Goal: Answer question/provide support: Share knowledge or assist other users

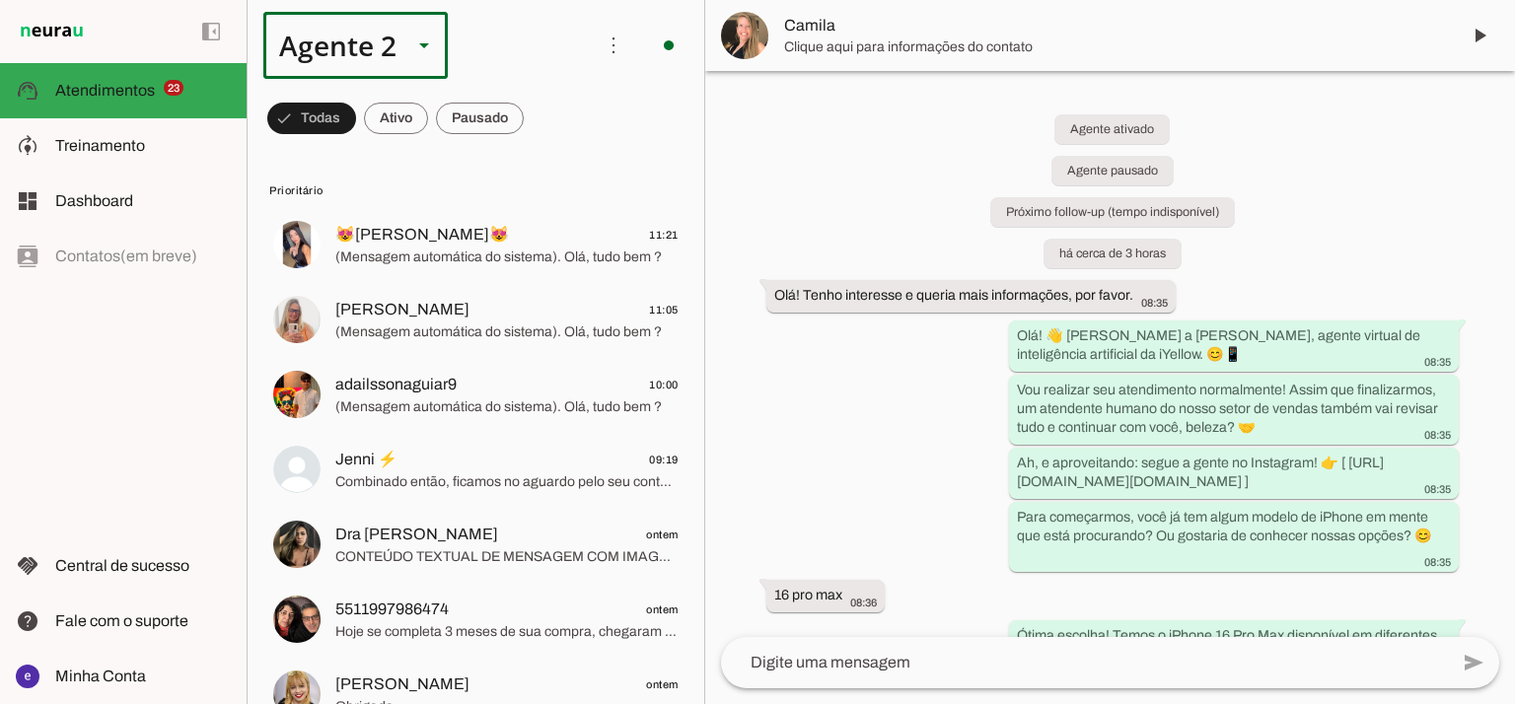
click at [393, 41] on div "Agente 2" at bounding box center [329, 45] width 133 height 67
click at [542, 114] on slot at bounding box center [618, 126] width 152 height 24
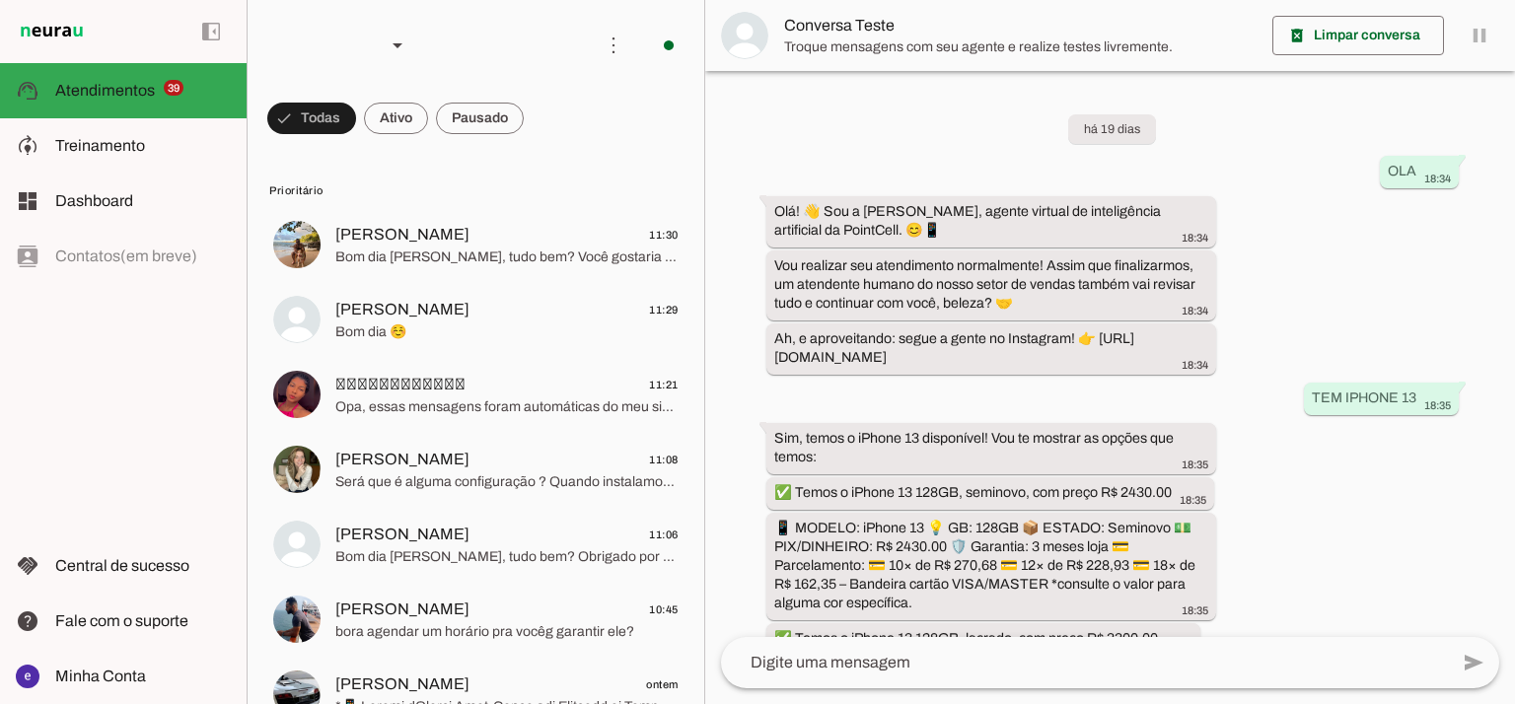
scroll to position [463, 0]
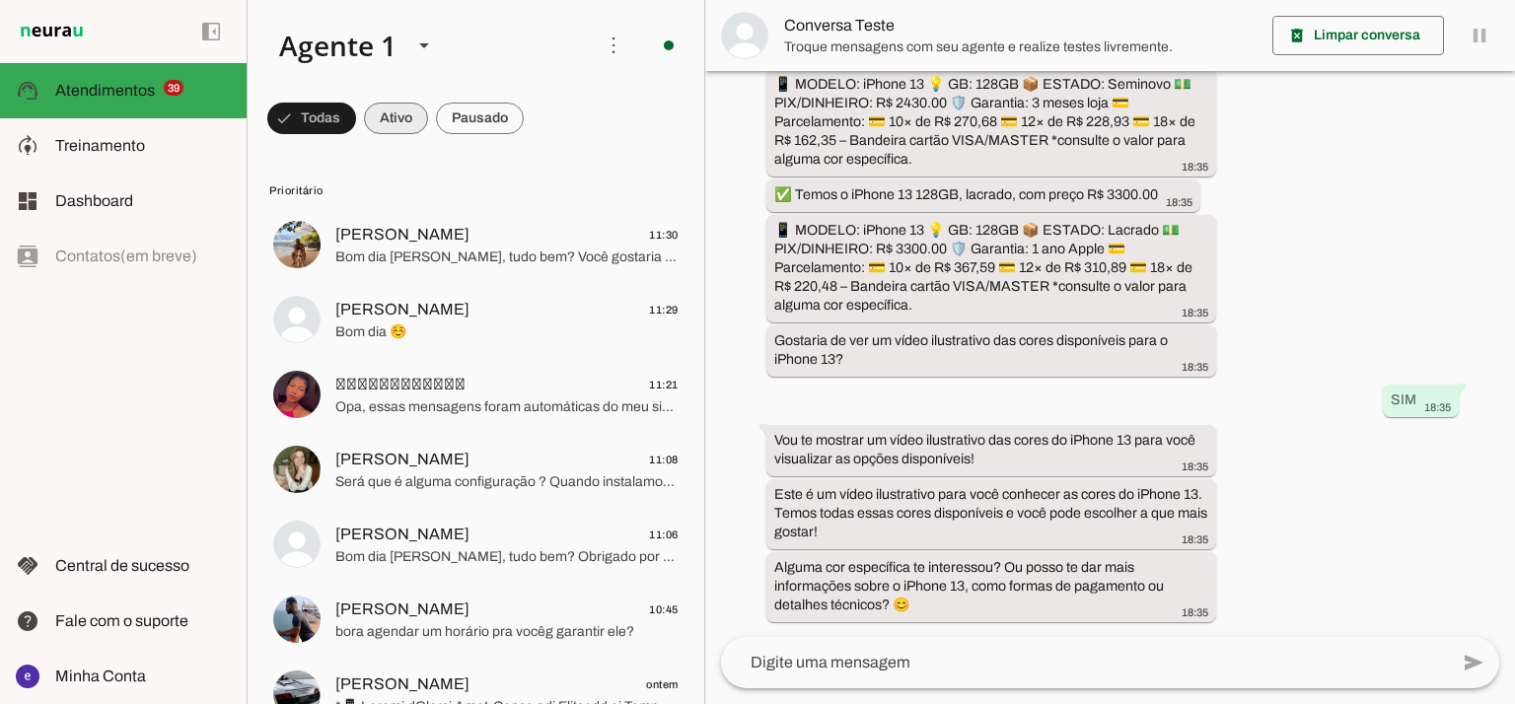
click at [400, 114] on span at bounding box center [396, 118] width 64 height 47
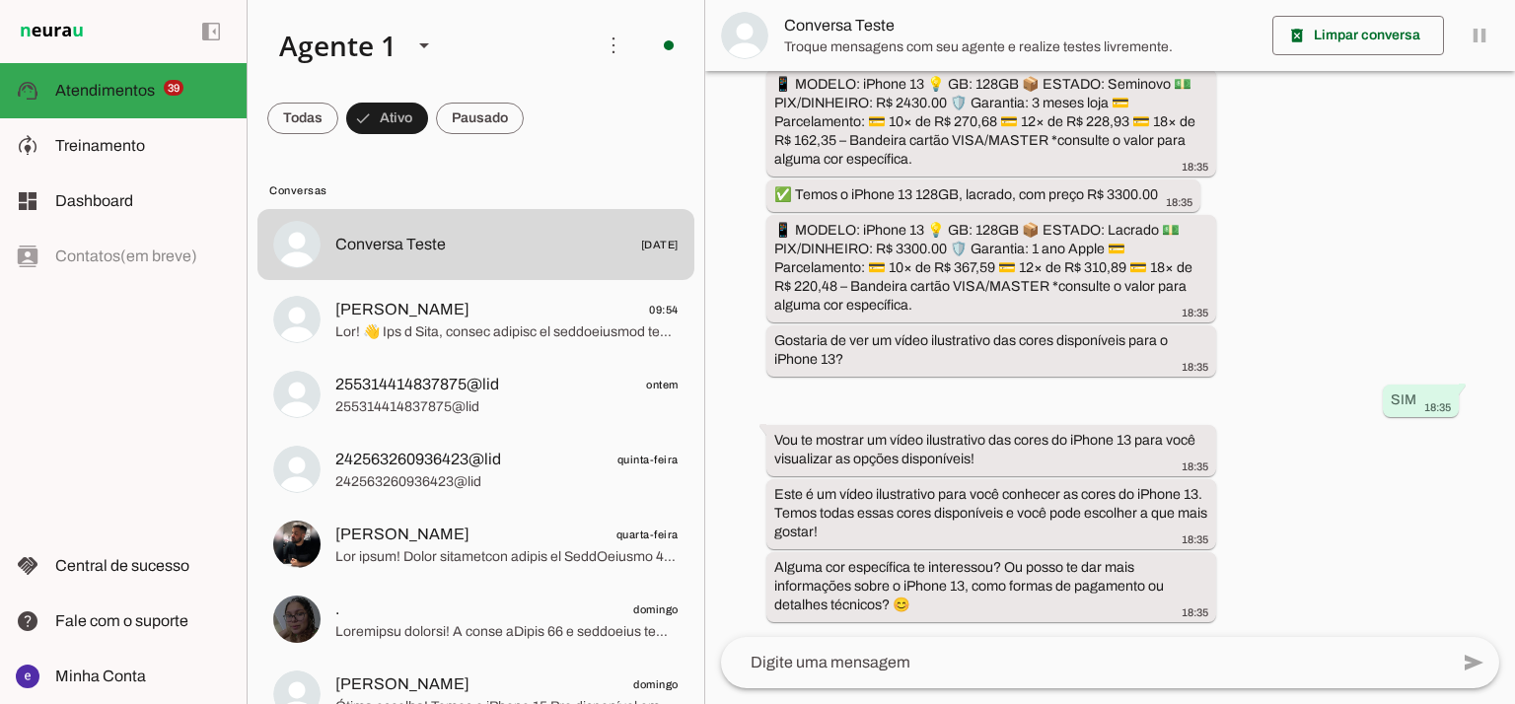
click at [518, 358] on lit-virtualizer "Conversa Teste [DATE] [PERSON_NAME] 09:54 255314414837875@lid ontem 25531441483…" at bounding box center [476, 584] width 457 height 751
click at [544, 335] on span at bounding box center [506, 333] width 343 height 20
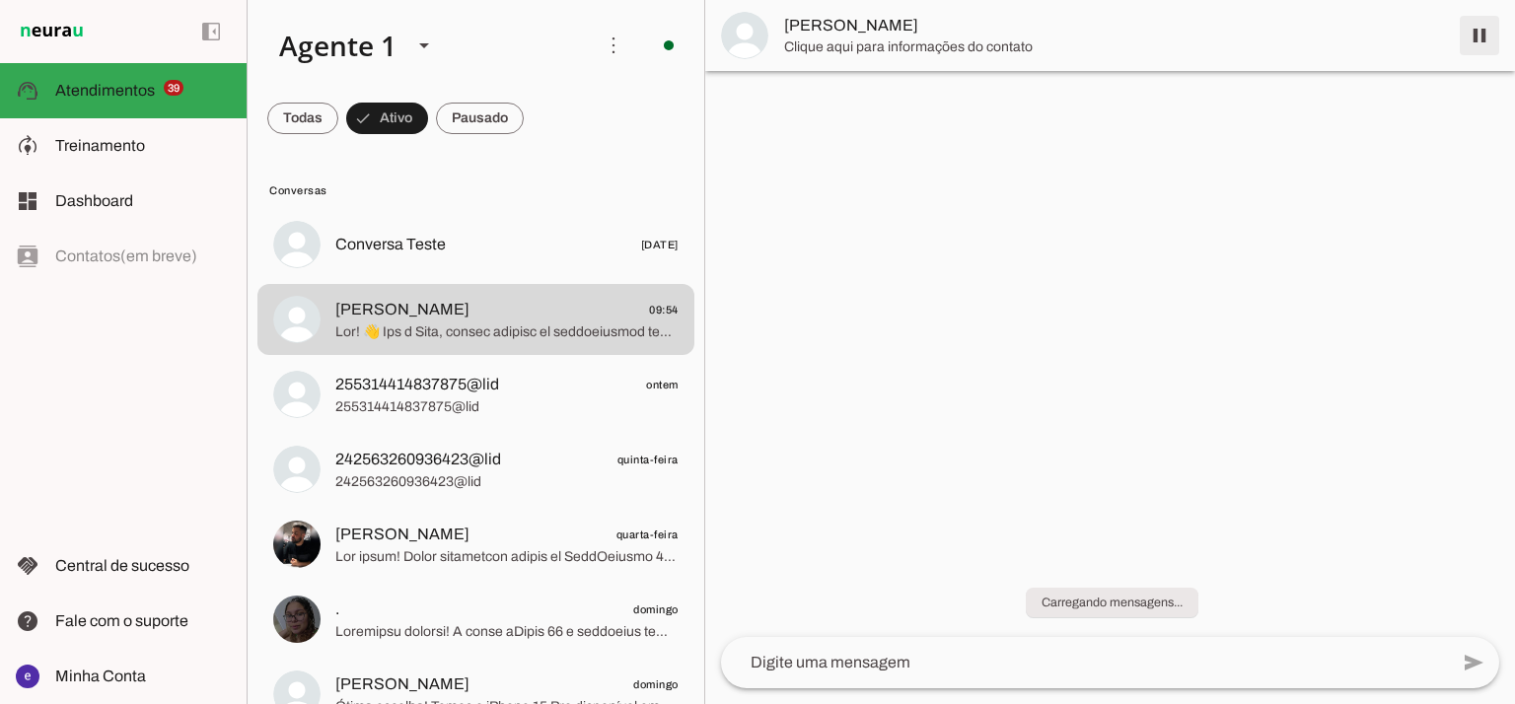
click at [1477, 43] on span at bounding box center [1479, 35] width 47 height 47
